Goal: Task Accomplishment & Management: Use online tool/utility

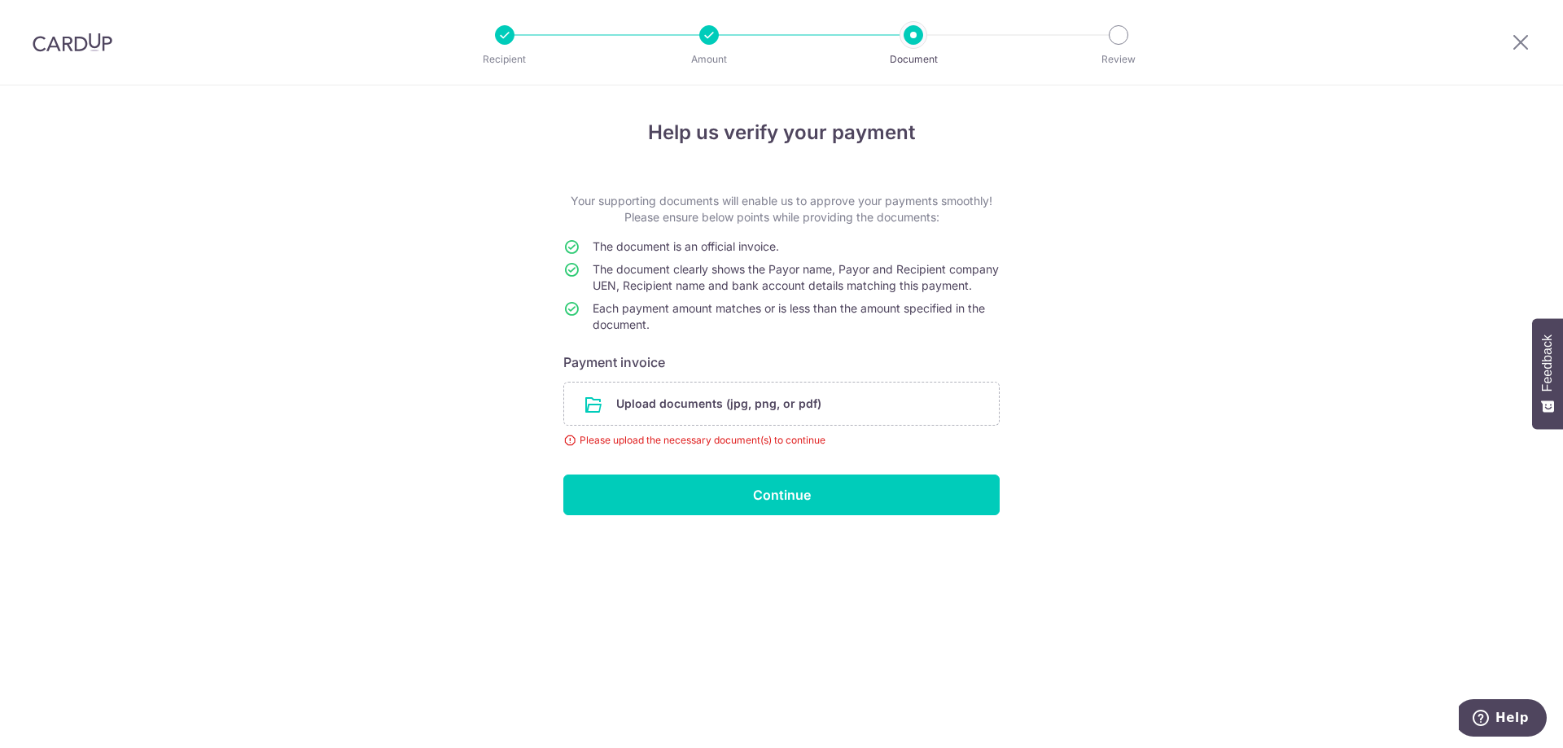
click at [1172, 479] on div "Help us verify your payment Your supporting documents will enable us to approve…" at bounding box center [781, 416] width 1563 height 663
click at [721, 425] on input "file" at bounding box center [781, 404] width 435 height 42
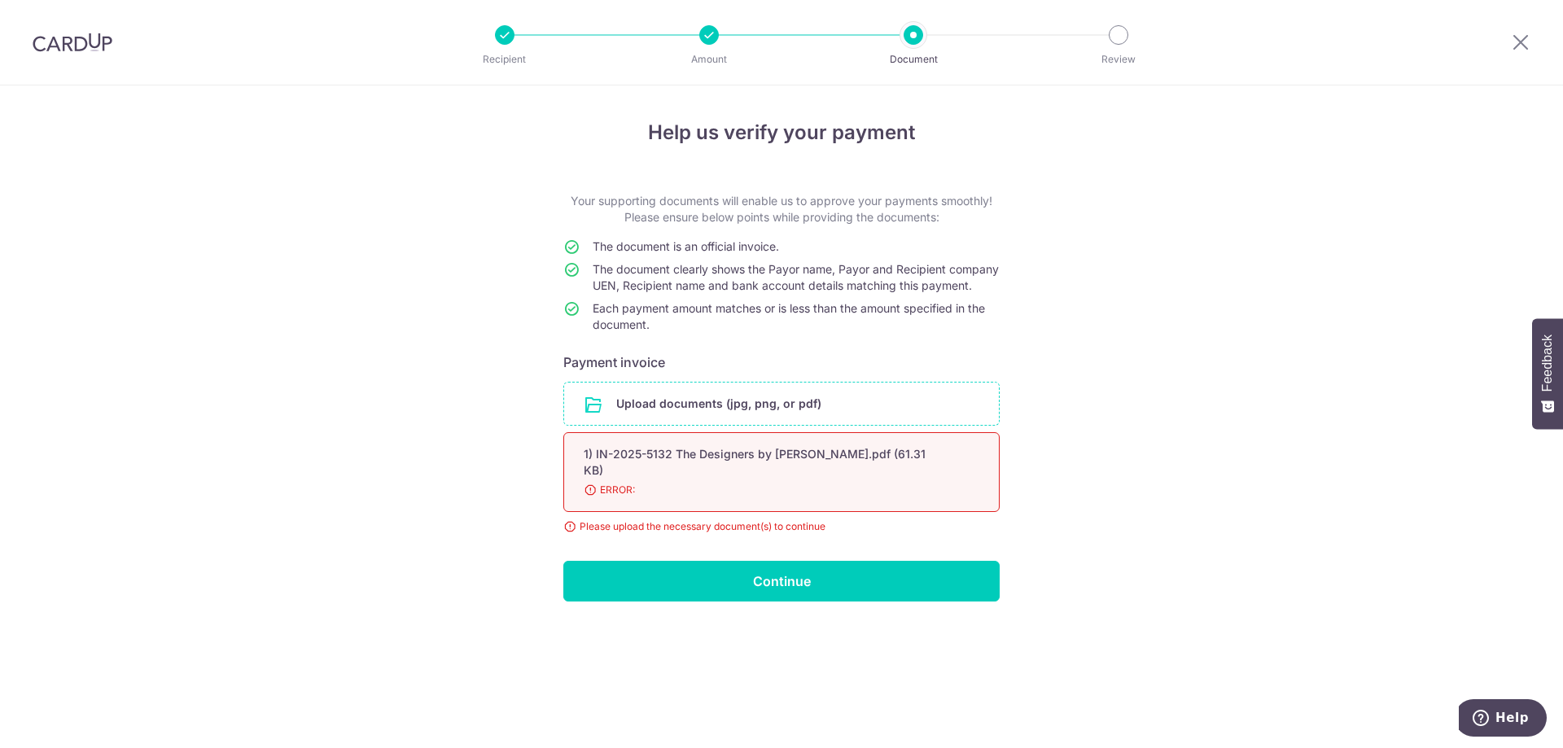
click at [1181, 436] on div "Help us verify your payment Your supporting documents will enable us to approve…" at bounding box center [781, 416] width 1563 height 663
click at [1115, 509] on div "Help us verify your payment Your supporting documents will enable us to approve…" at bounding box center [781, 416] width 1563 height 663
click at [443, 502] on div "Help us verify your payment Your supporting documents will enable us to approve…" at bounding box center [781, 416] width 1563 height 663
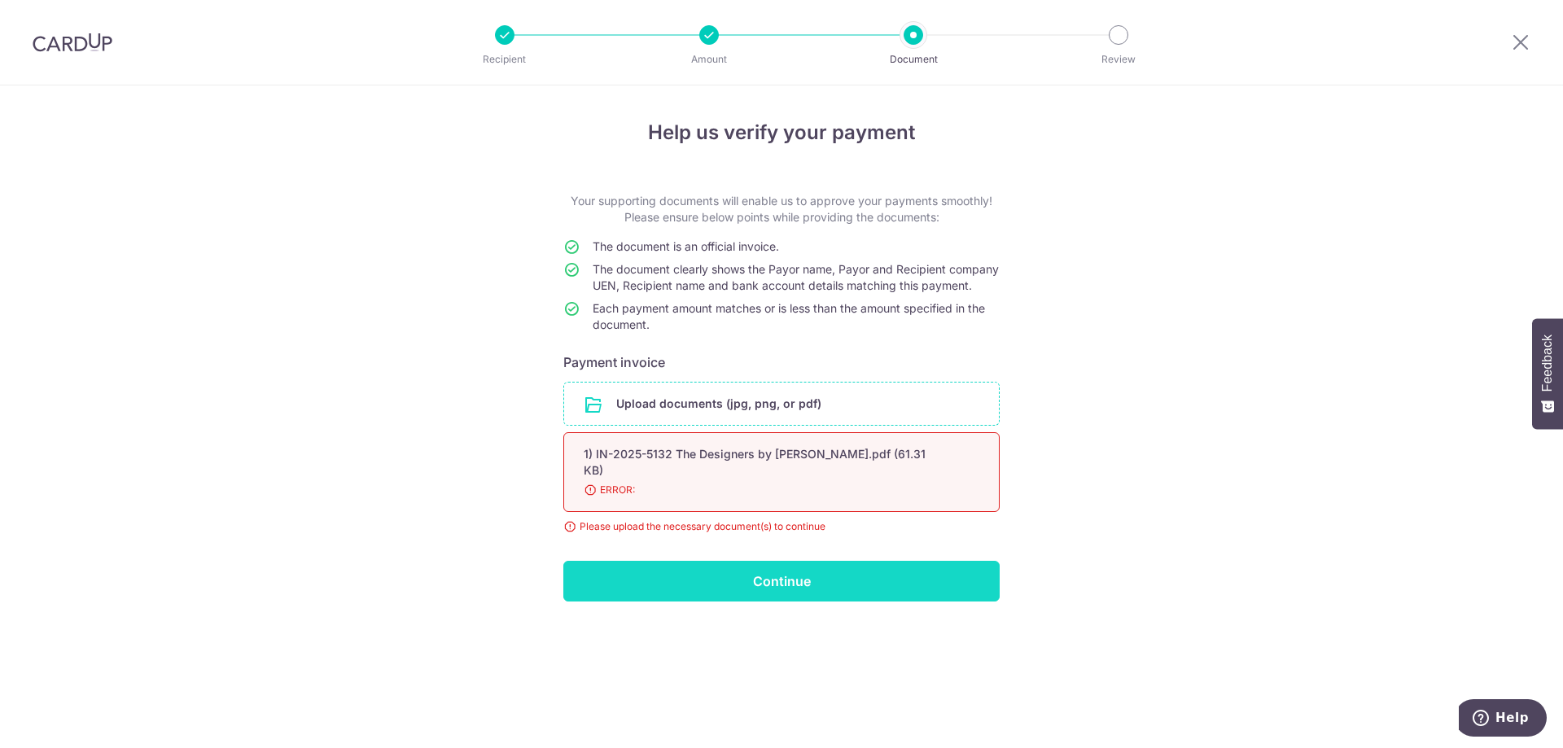
click at [716, 589] on input "Continue" at bounding box center [781, 581] width 436 height 41
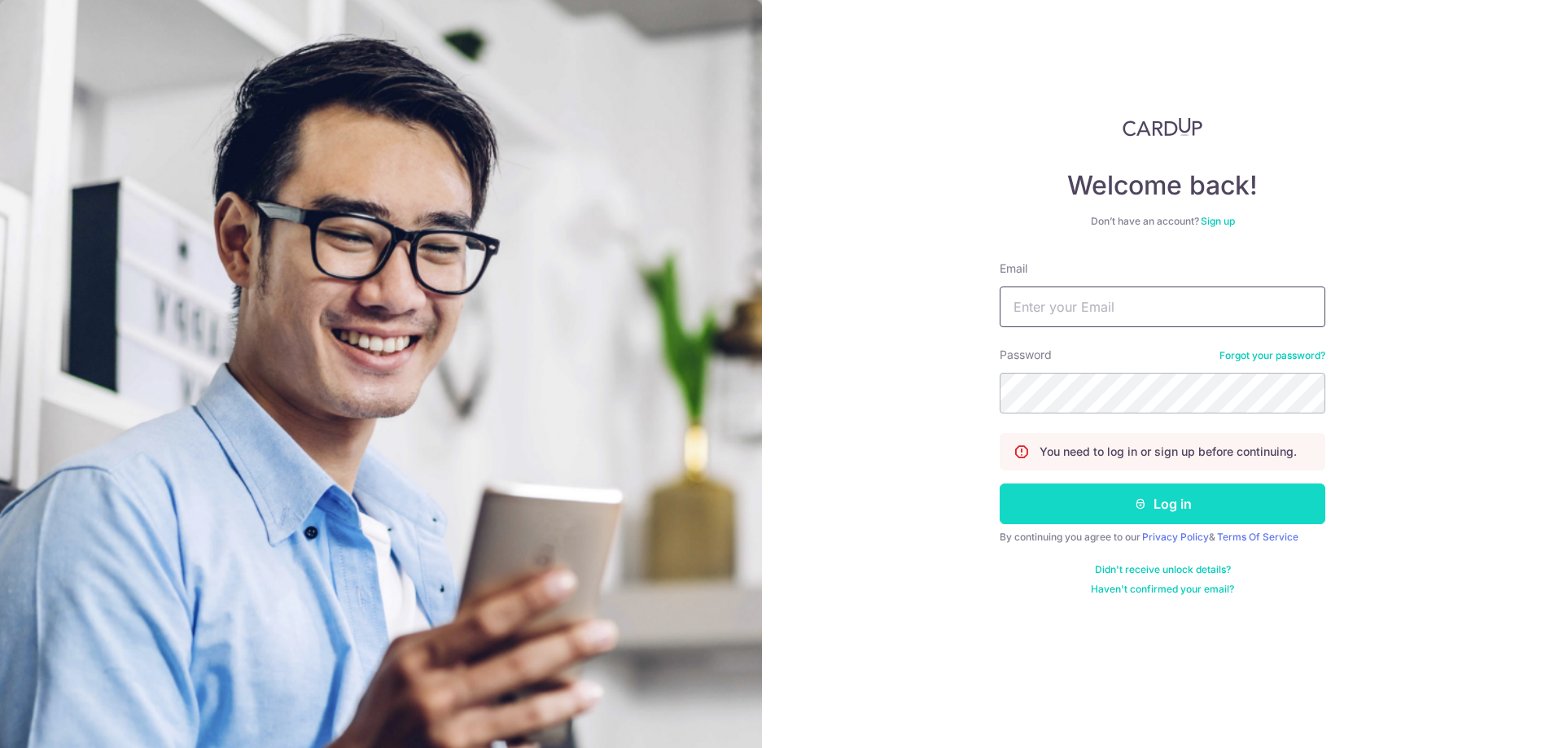
type input "shane@banyew.com"
click at [1066, 496] on button "Log in" at bounding box center [1163, 504] width 326 height 41
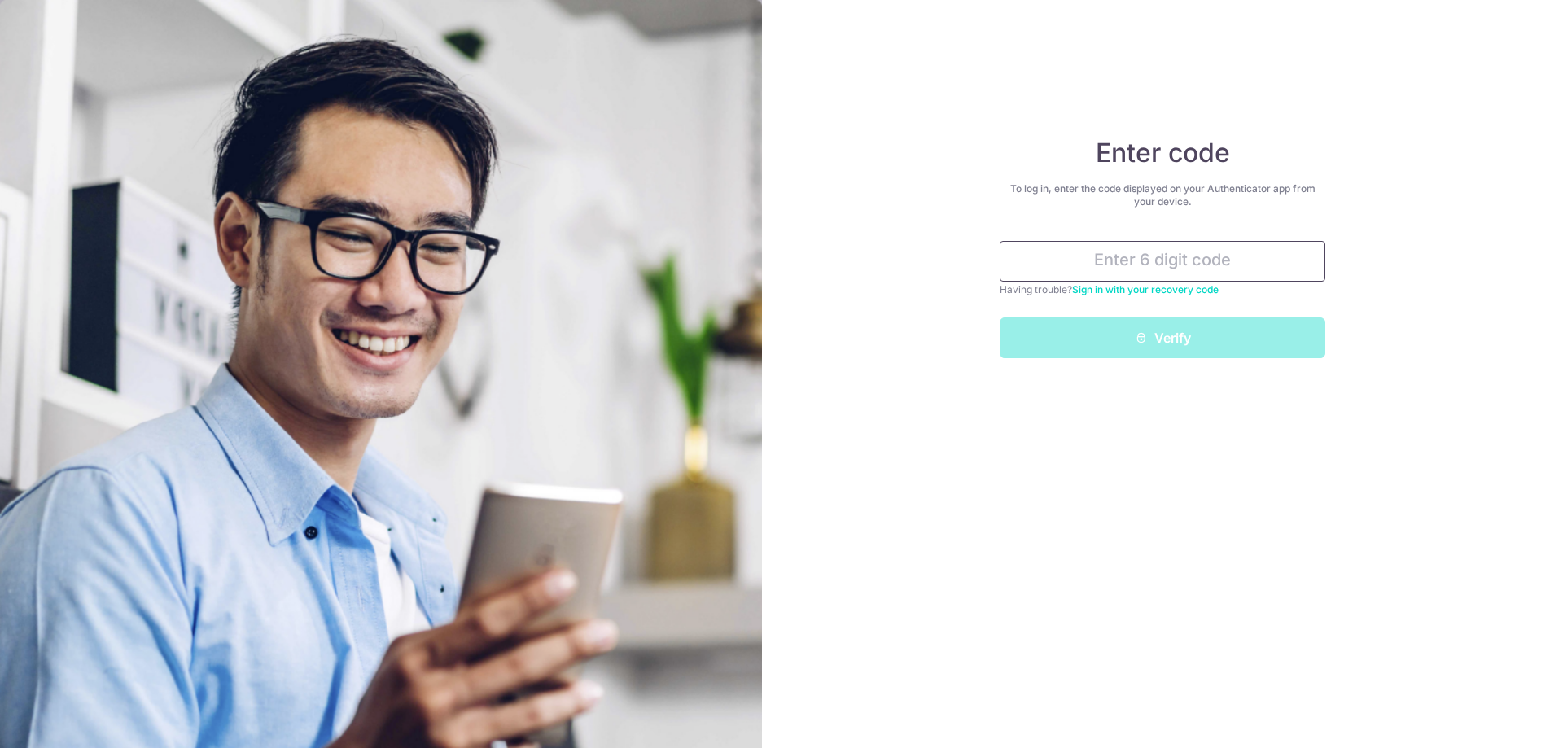
click at [1081, 259] on input "text" at bounding box center [1163, 261] width 326 height 41
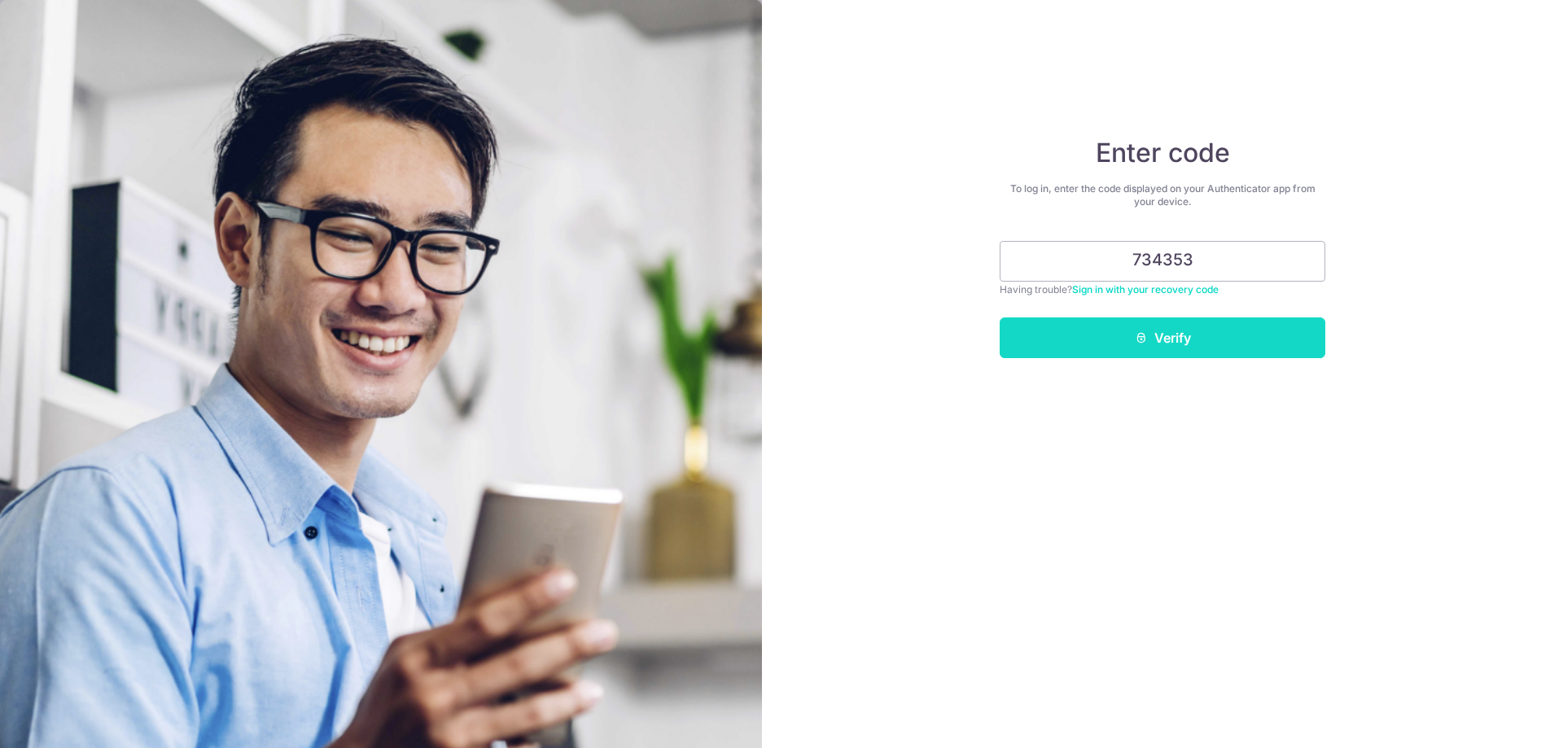
type input "734353"
click at [1096, 329] on button "Verify" at bounding box center [1163, 338] width 326 height 41
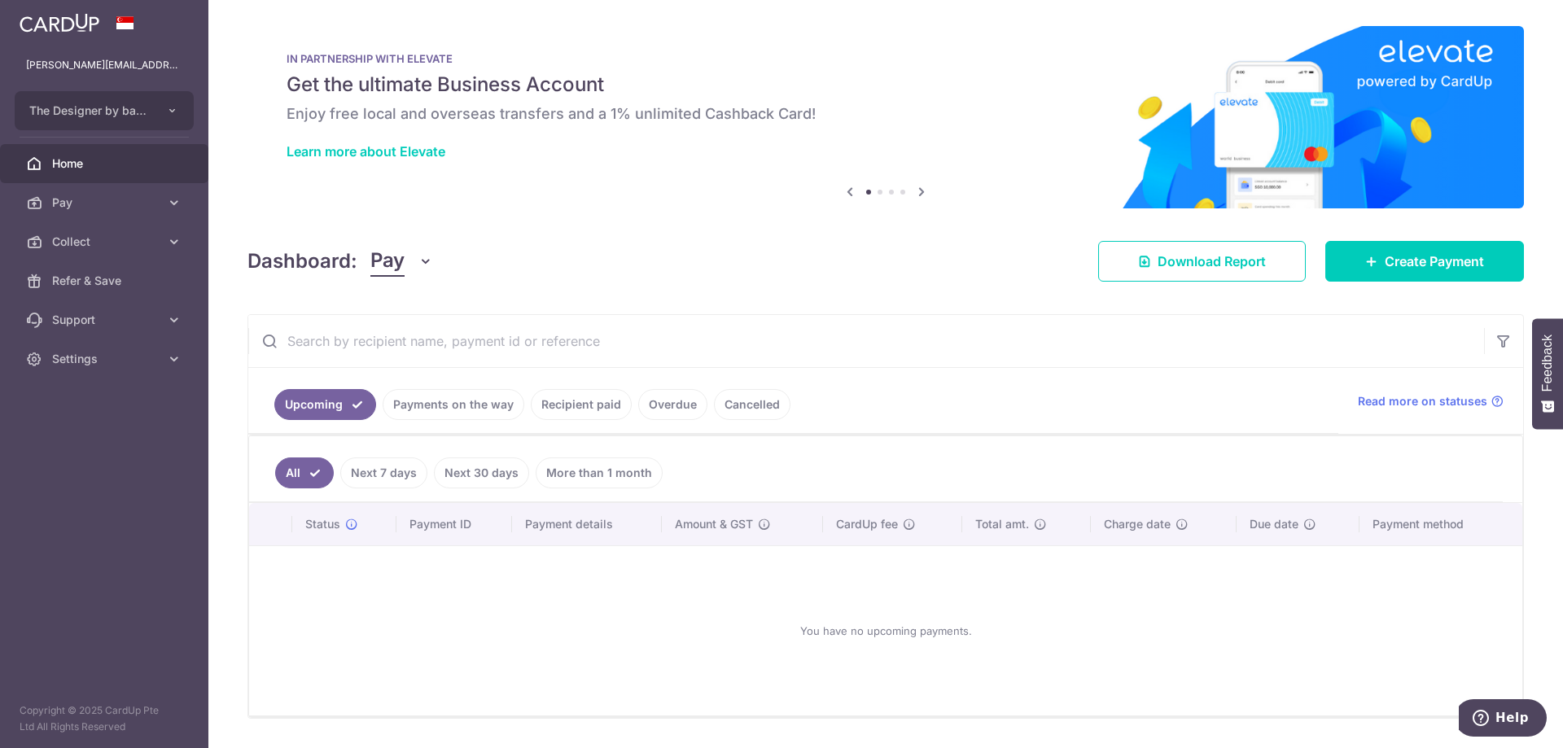
click at [614, 211] on div "× Pause Schedule Pause all future payments in this series Pause just this one p…" at bounding box center [885, 374] width 1355 height 748
click at [102, 197] on span "Pay" at bounding box center [105, 203] width 107 height 16
click at [147, 235] on span "Payments" at bounding box center [105, 242] width 107 height 16
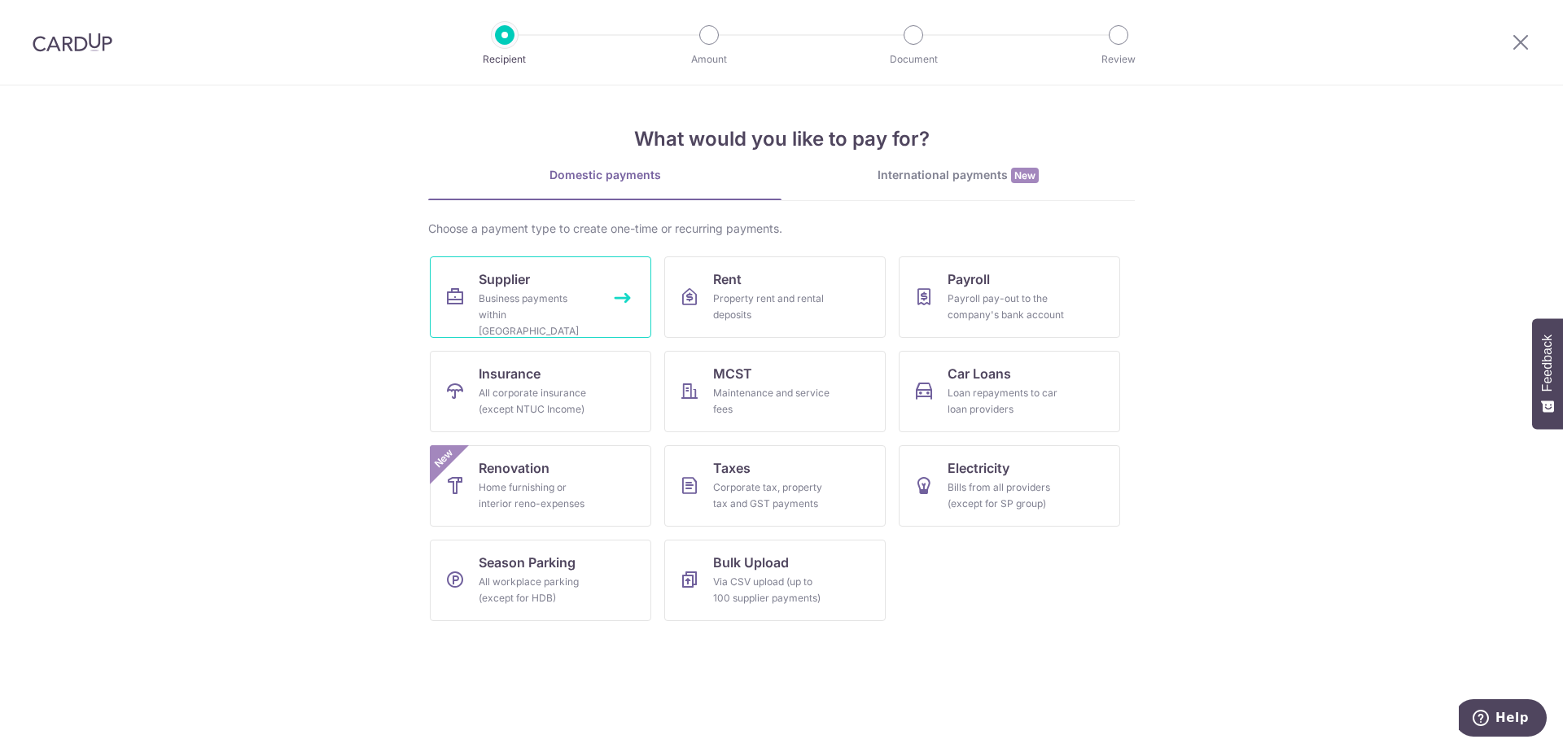
click at [539, 285] on link "Supplier Business payments within Singapore" at bounding box center [540, 296] width 221 height 81
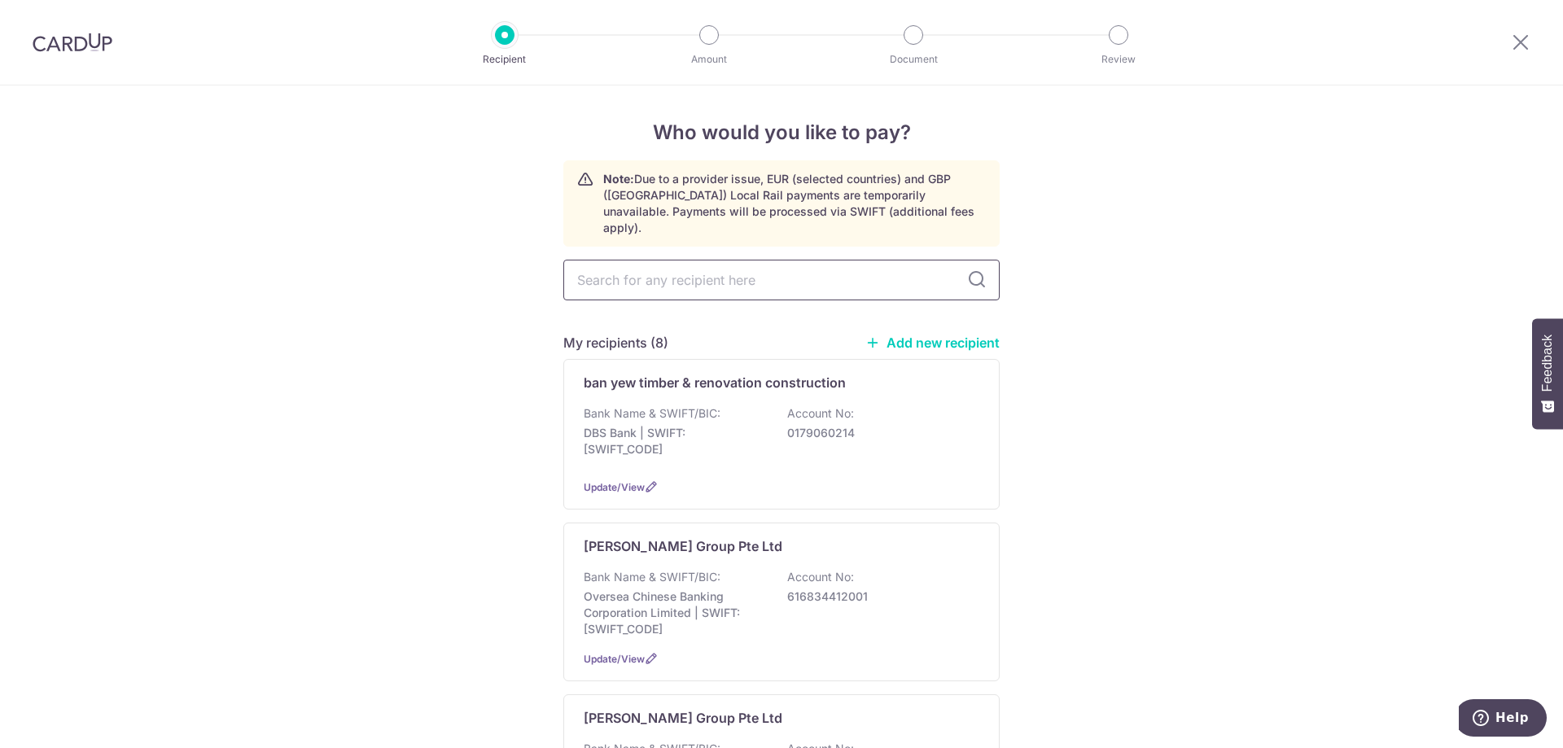
click at [930, 270] on input "text" at bounding box center [781, 280] width 436 height 41
type input "malfor"
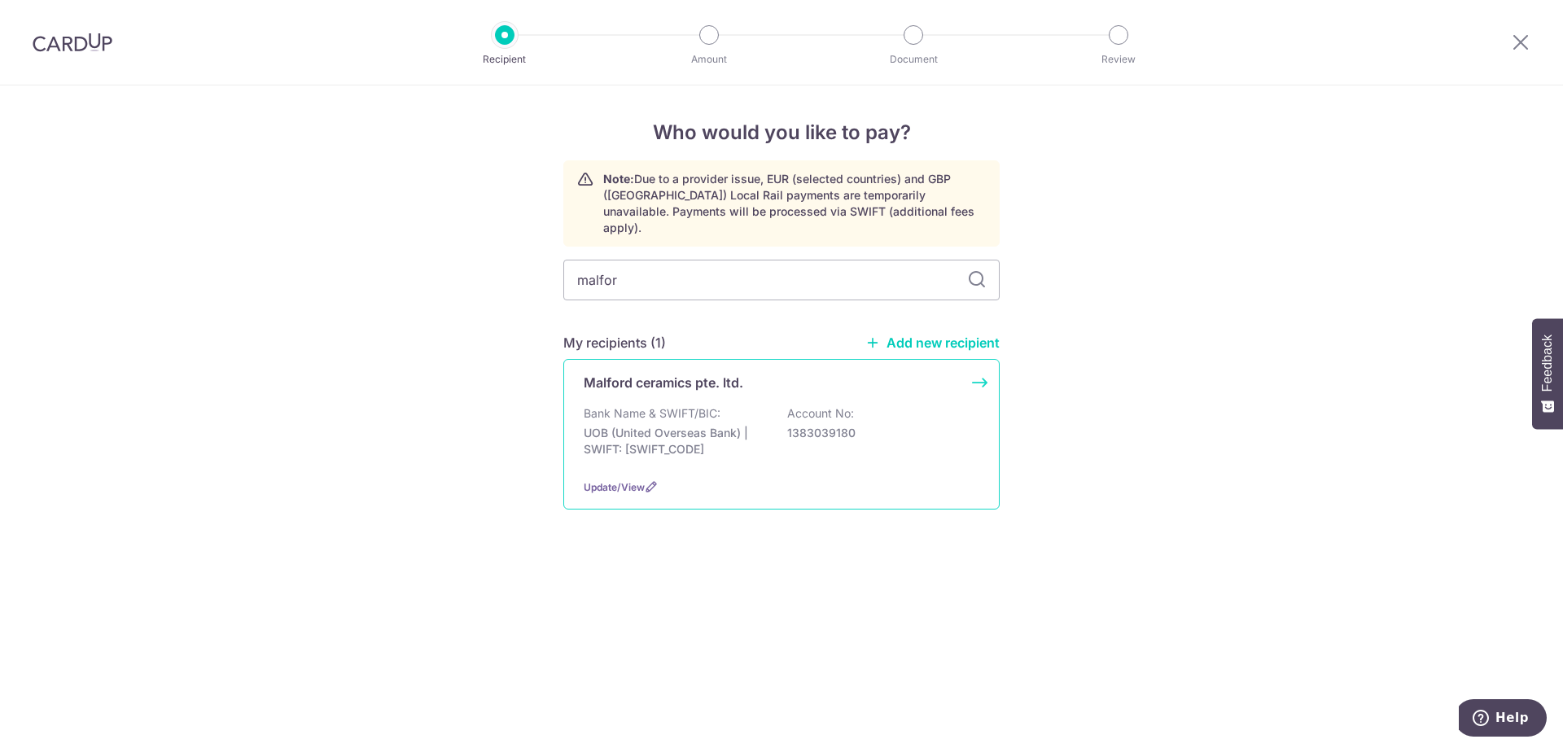
click at [719, 425] on p "UOB (United Overseas Bank) | SWIFT: UOVBSGSGXXX" at bounding box center [675, 441] width 182 height 33
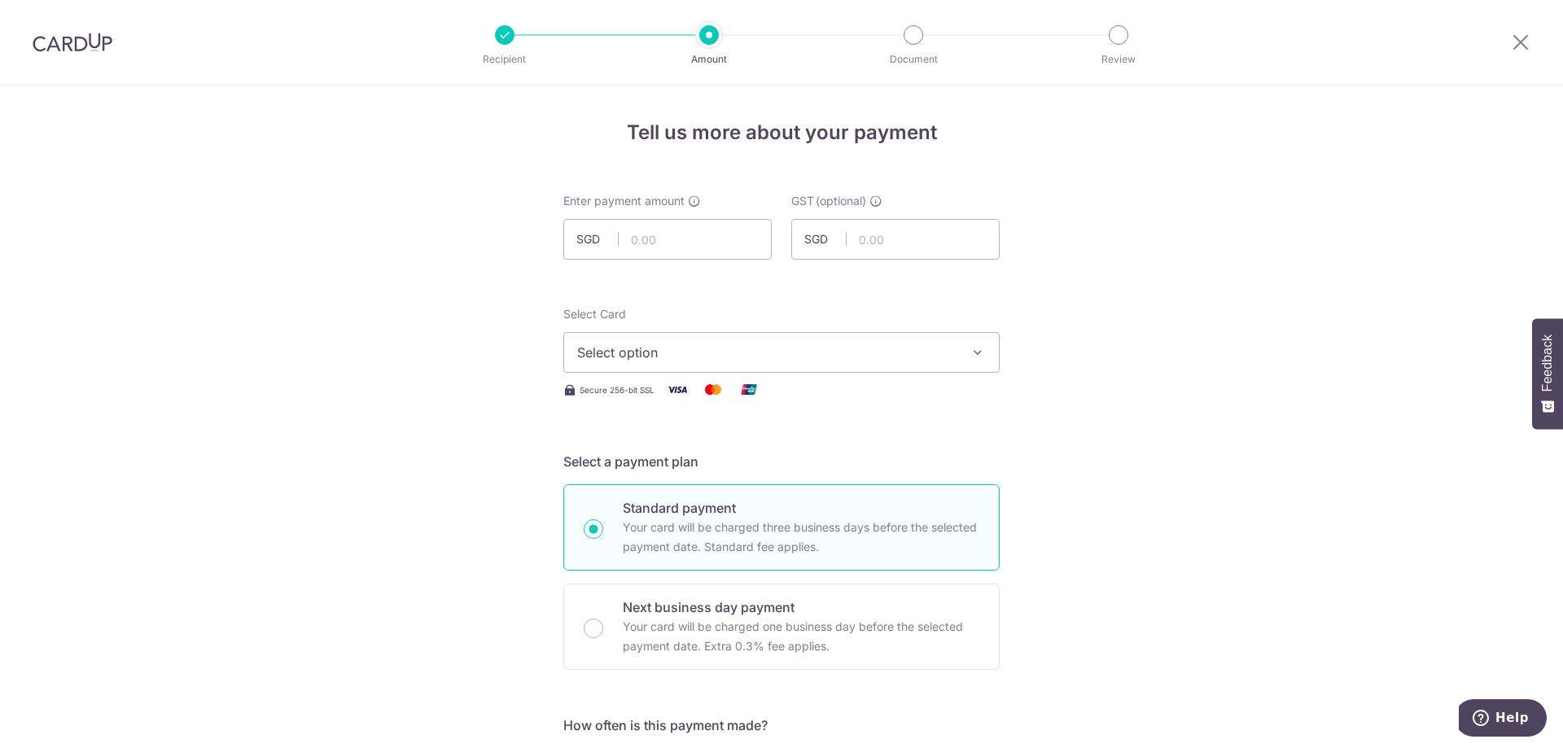
click at [87, 42] on img at bounding box center [73, 43] width 80 height 20
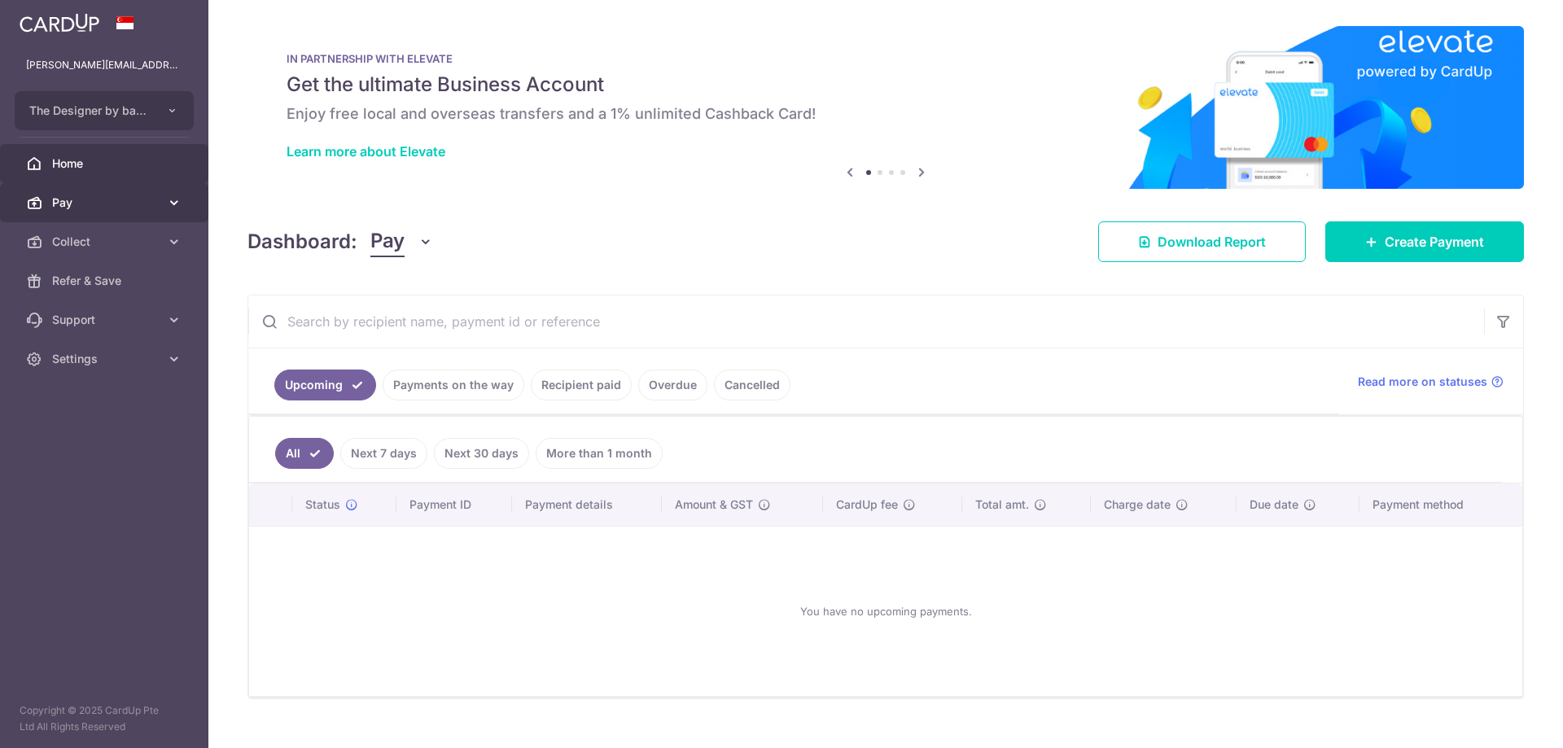
click at [160, 208] on link "Pay" at bounding box center [104, 202] width 208 height 39
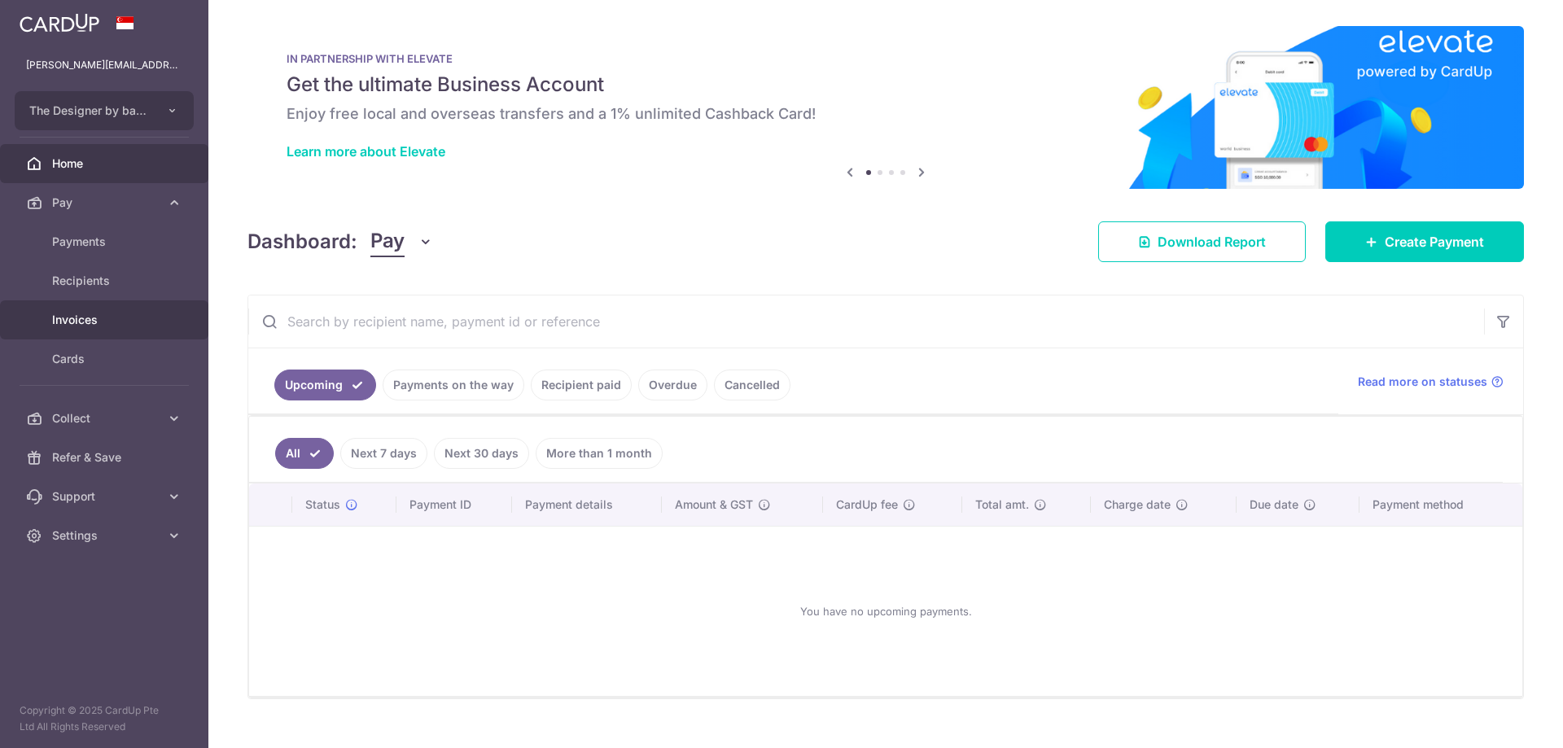
click at [122, 313] on span "Invoices" at bounding box center [105, 320] width 107 height 16
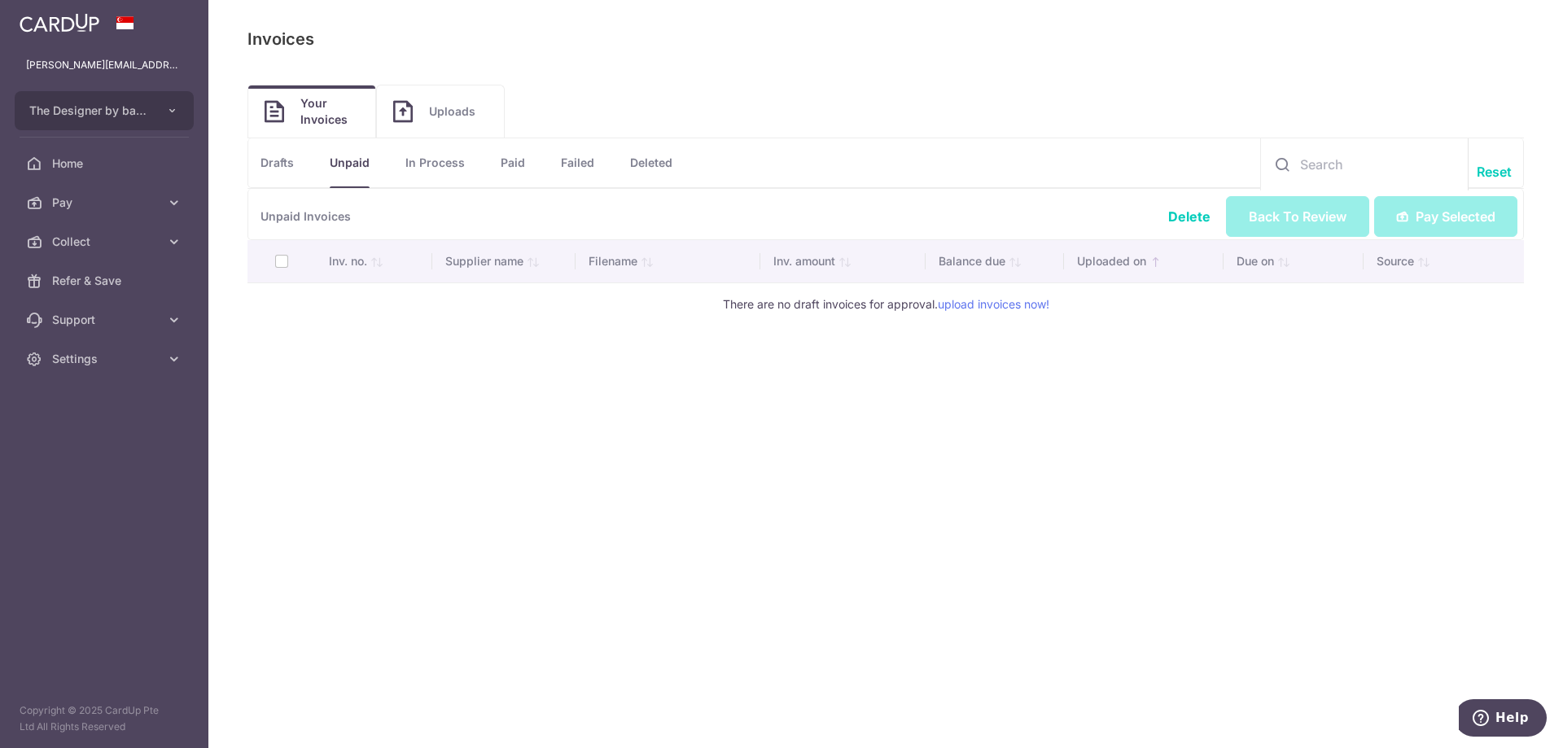
click at [442, 114] on span "Uploads" at bounding box center [458, 111] width 59 height 16
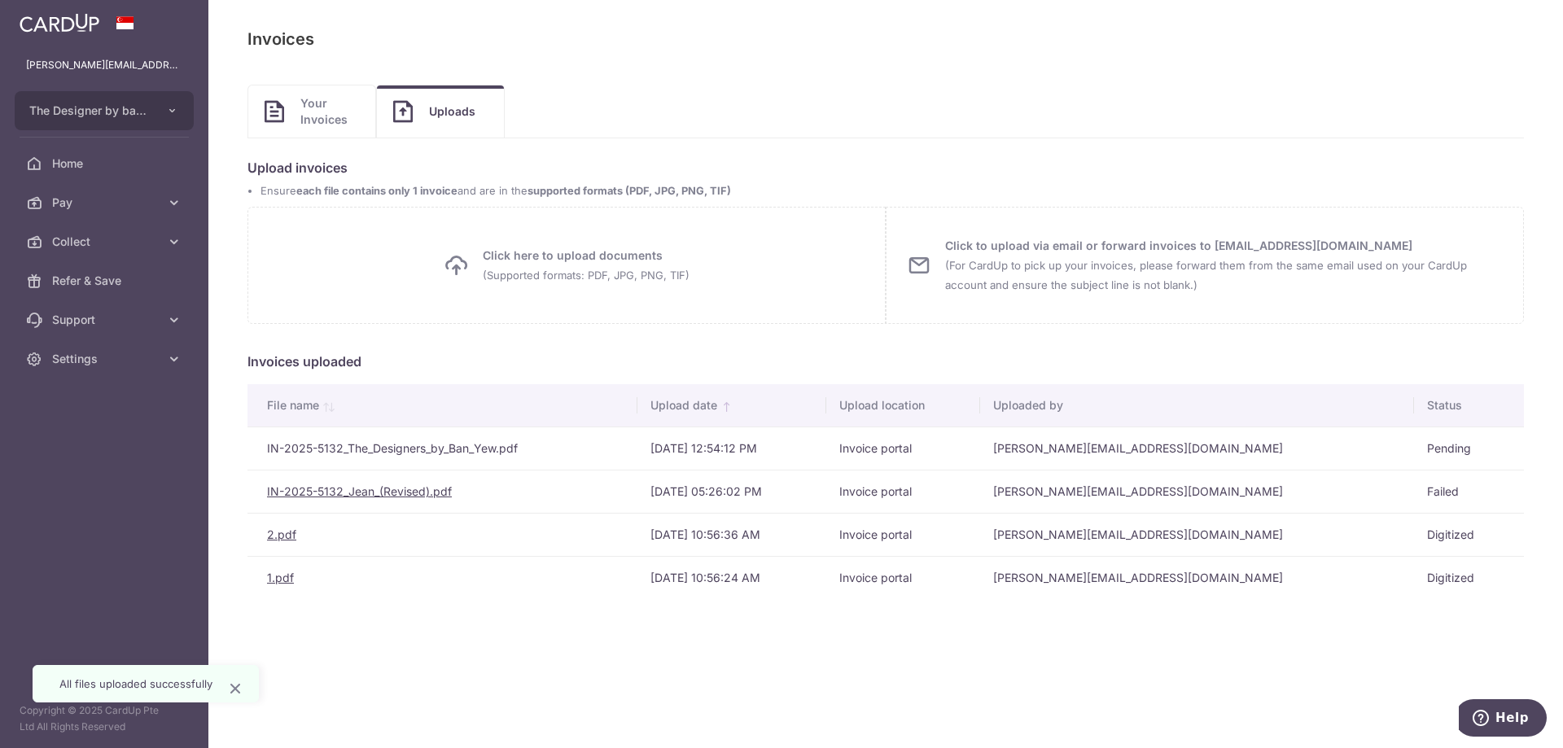
click at [414, 492] on link "IN-2025-5132_Jean_(Revised).pdf" at bounding box center [359, 491] width 185 height 14
click at [881, 689] on div "Payables: Invoices Invoices Upload Invoices Your Invoices Uploads Unpaid Drafts…" at bounding box center [885, 374] width 1355 height 748
click at [288, 534] on link "2.pdf" at bounding box center [281, 535] width 29 height 14
click at [585, 634] on div "Payables: Invoices Invoices Upload Invoices Your Invoices Uploads Unpaid Drafts…" at bounding box center [885, 374] width 1355 height 748
click at [299, 108] on link "Your Invoices" at bounding box center [311, 111] width 127 height 52
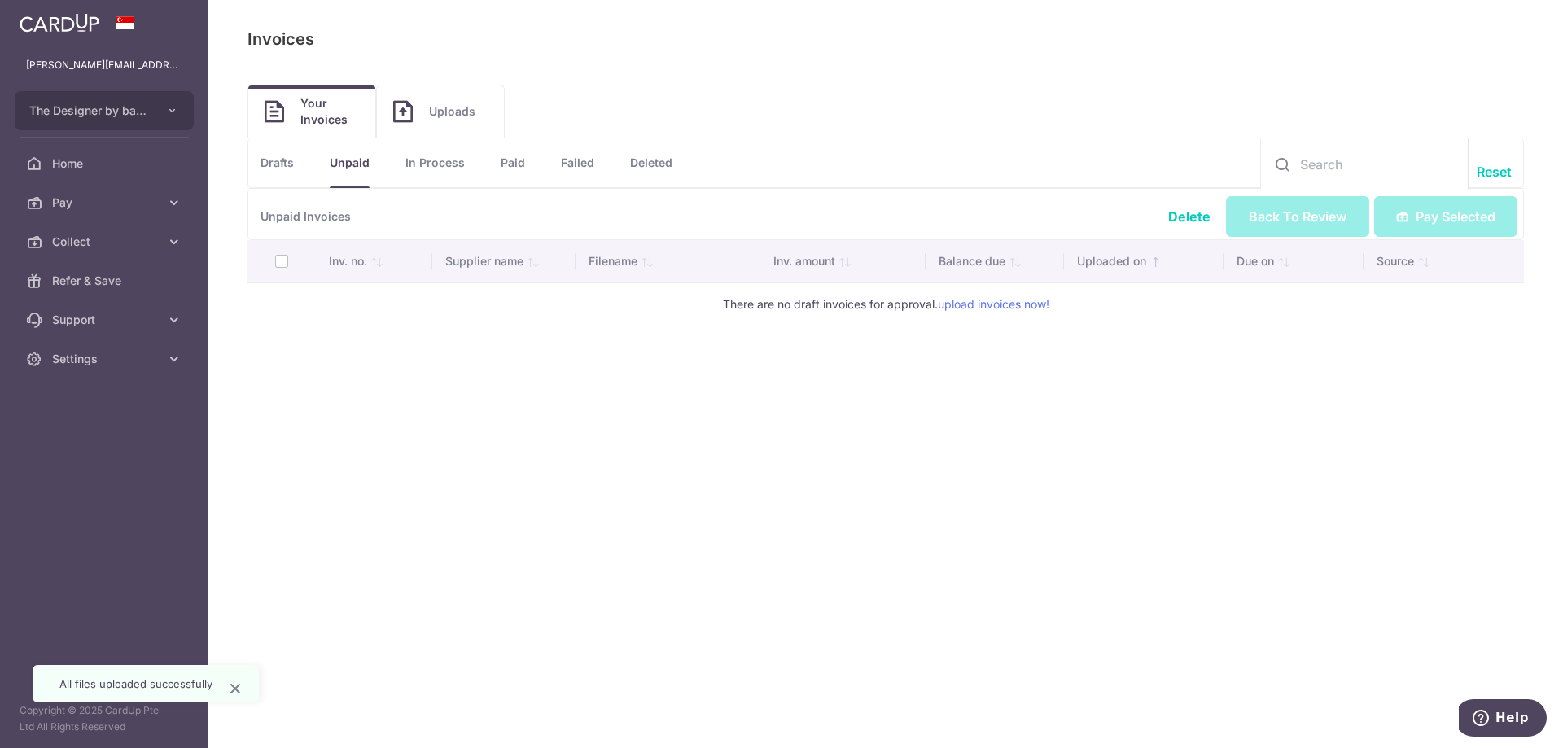
click at [291, 169] on link "Drafts" at bounding box center [277, 162] width 33 height 49
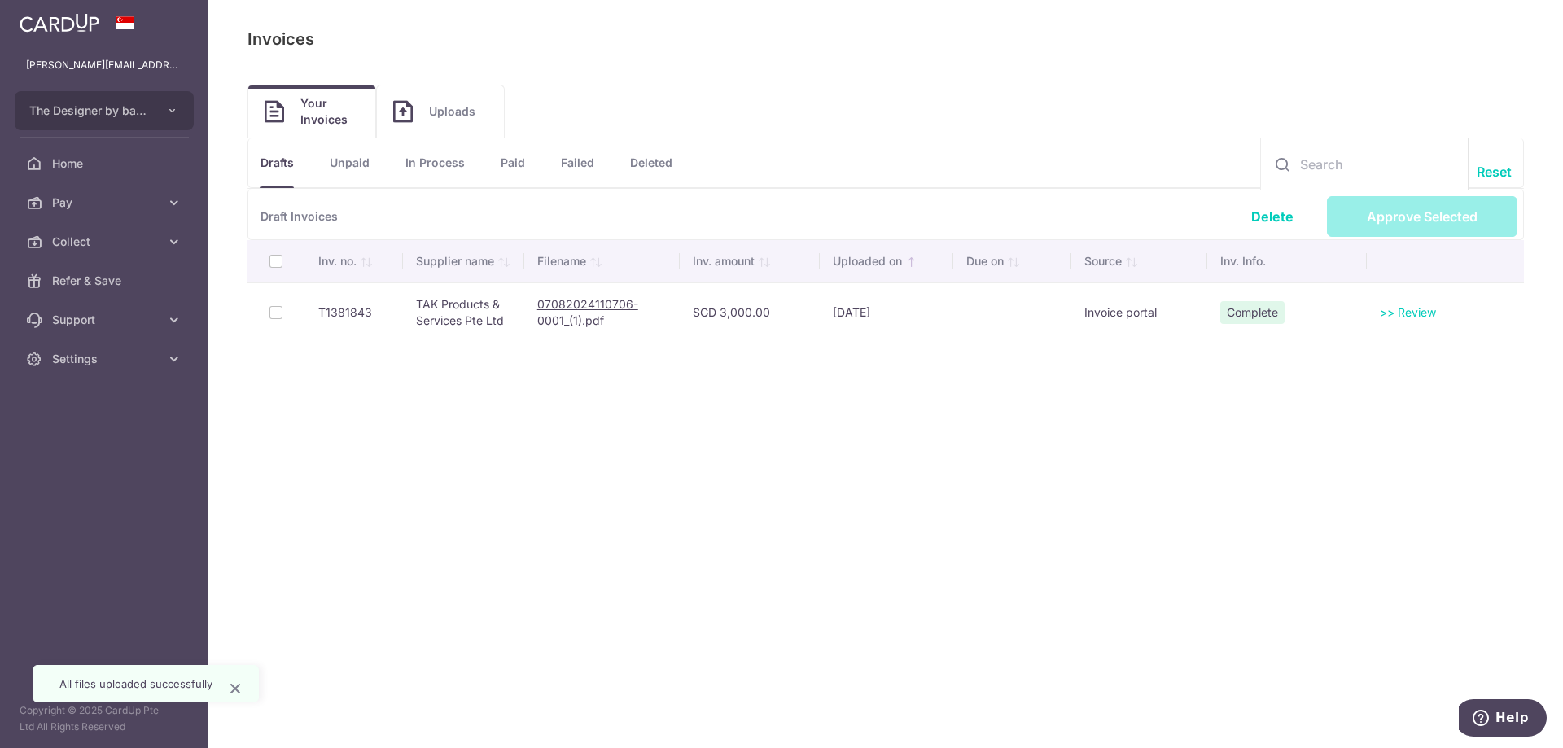
click at [424, 163] on link "In Process" at bounding box center [434, 162] width 59 height 49
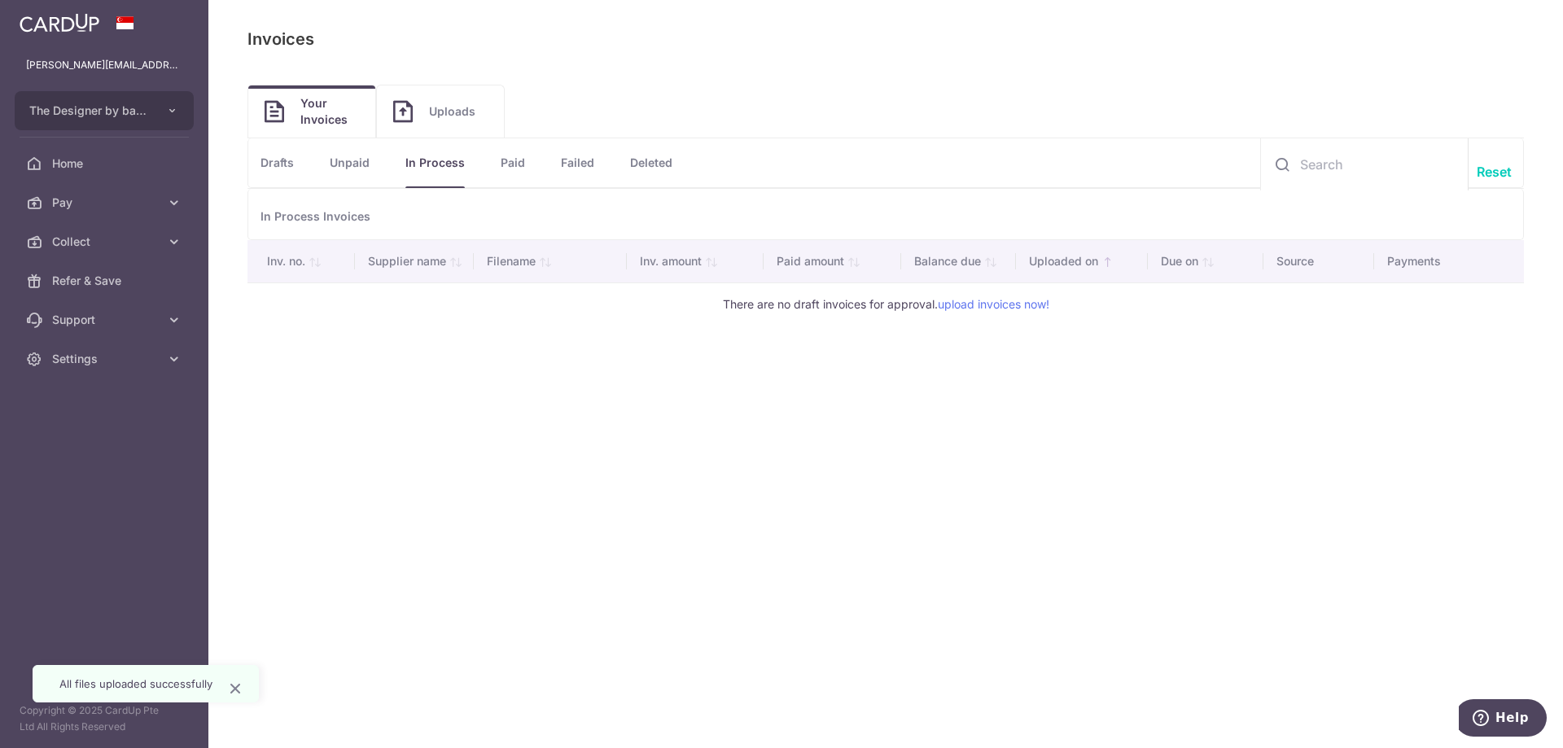
click at [517, 162] on link "Paid" at bounding box center [513, 162] width 24 height 49
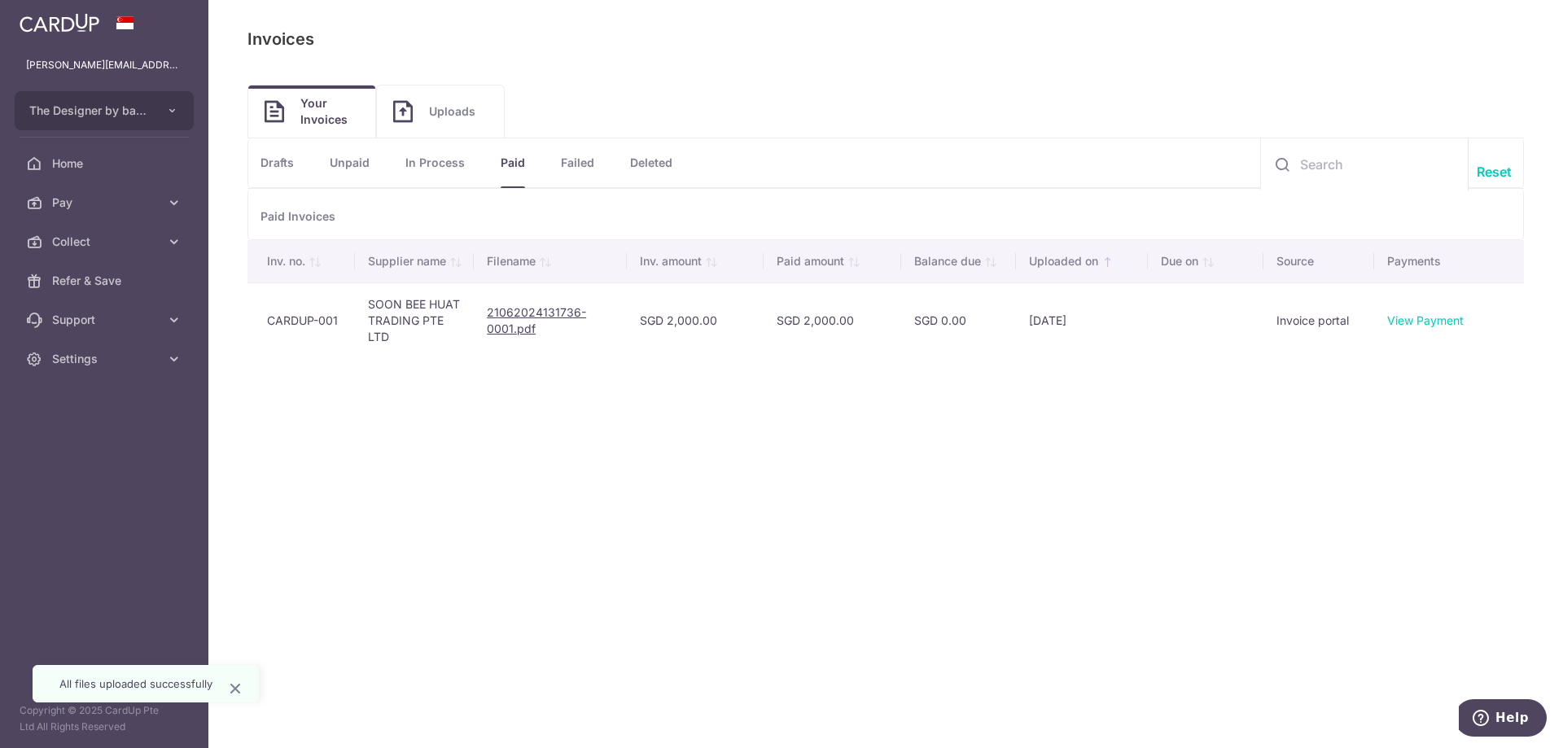
click at [577, 166] on link "Failed" at bounding box center [577, 162] width 33 height 49
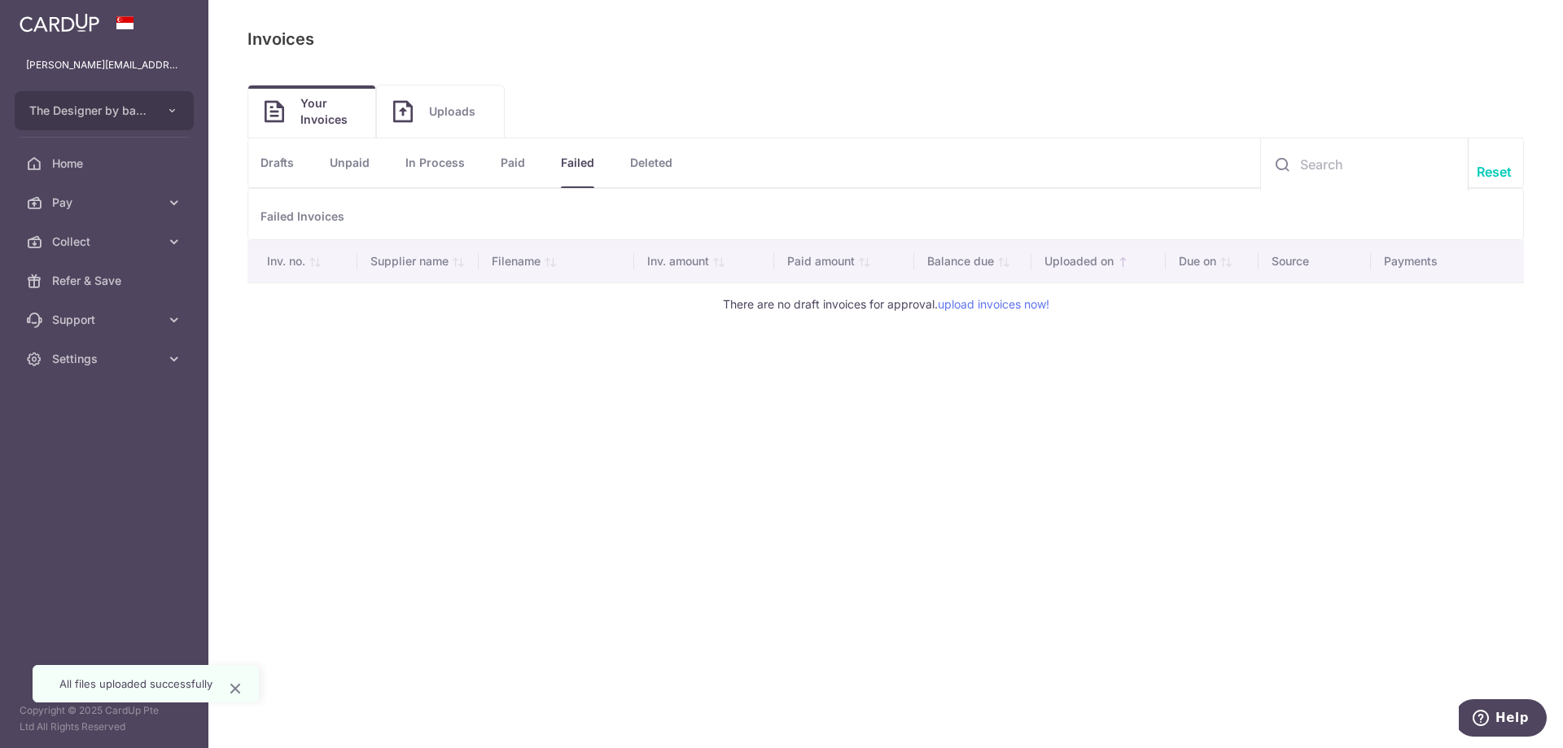
click at [657, 169] on link "Deleted" at bounding box center [651, 162] width 42 height 49
